Goal: Task Accomplishment & Management: Manage account settings

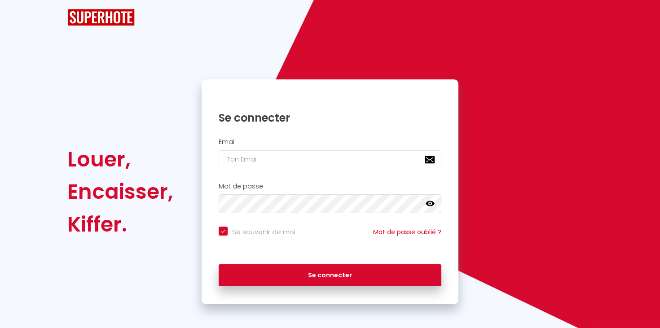
checkbox input "true"
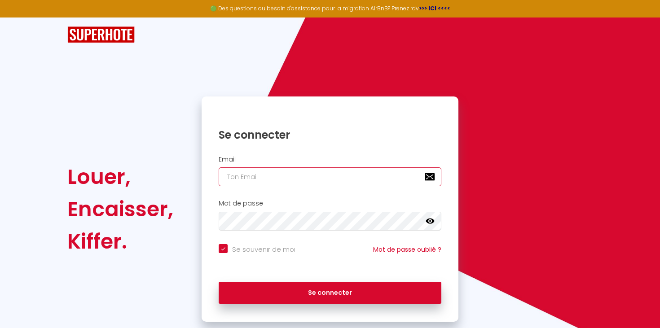
click at [263, 179] on input "email" at bounding box center [330, 176] width 223 height 19
type input "[EMAIL_ADDRESS][DOMAIN_NAME]"
click at [219, 282] on button "Se connecter" at bounding box center [330, 293] width 223 height 22
checkbox input "true"
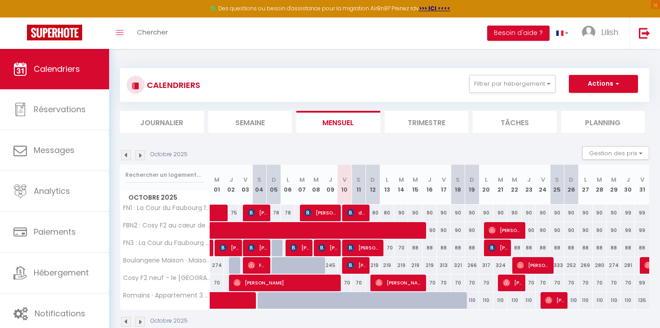
click at [123, 156] on img at bounding box center [126, 155] width 10 height 10
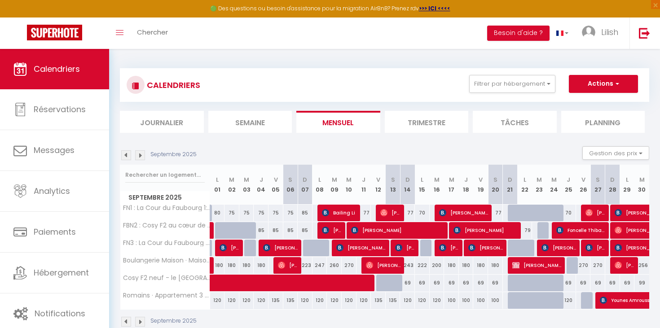
click at [240, 234] on div at bounding box center [246, 230] width 15 height 17
click at [127, 157] on img at bounding box center [126, 155] width 10 height 10
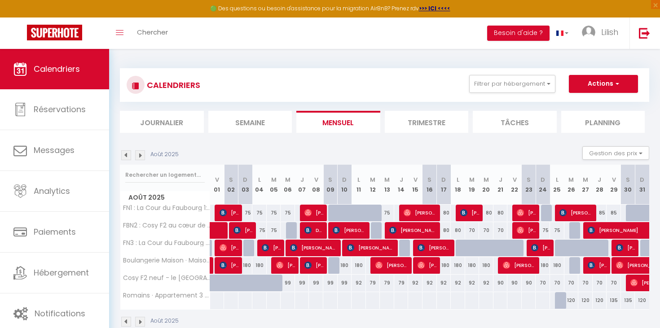
click at [128, 157] on img at bounding box center [126, 155] width 10 height 10
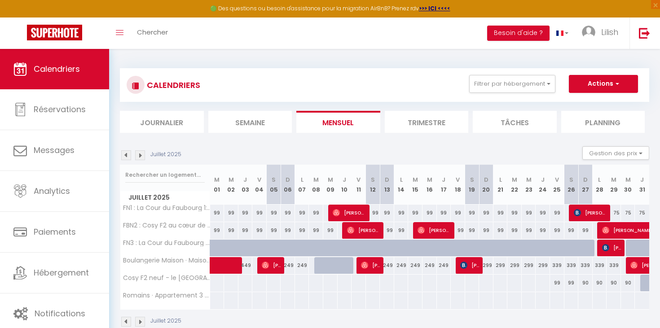
click at [323, 251] on div at bounding box center [330, 248] width 14 height 17
click at [143, 154] on img at bounding box center [140, 155] width 10 height 10
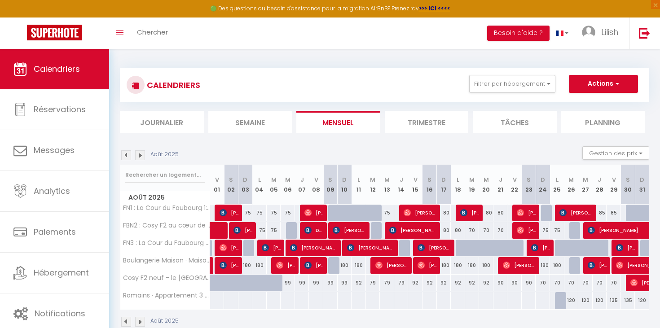
click at [143, 154] on img at bounding box center [140, 155] width 10 height 10
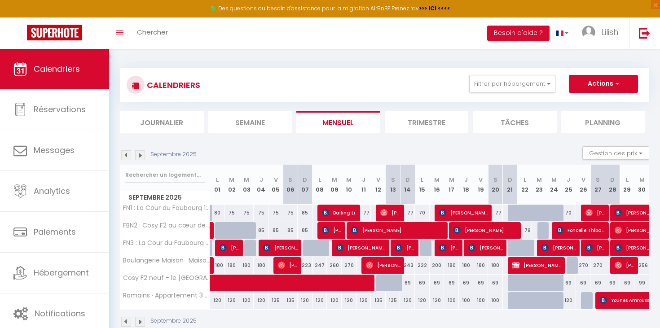
click at [143, 154] on img at bounding box center [140, 155] width 10 height 10
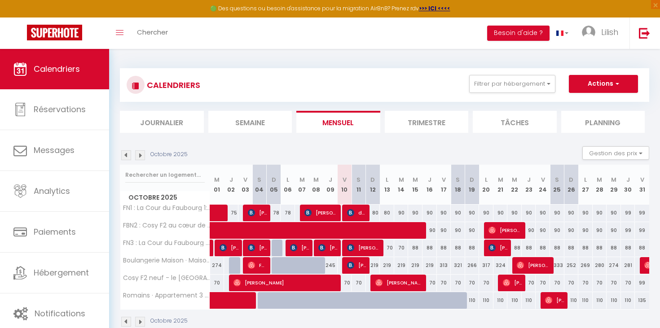
click at [128, 153] on img at bounding box center [126, 155] width 10 height 10
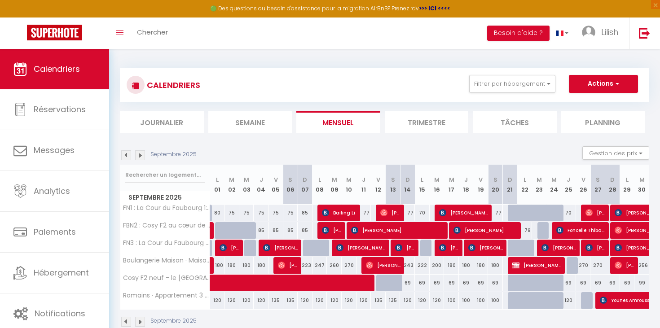
click at [128, 153] on img at bounding box center [126, 155] width 10 height 10
